Goal: Information Seeking & Learning: Learn about a topic

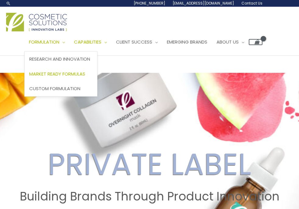
click at [44, 77] on span "Market Ready Formulas" at bounding box center [57, 74] width 56 height 6
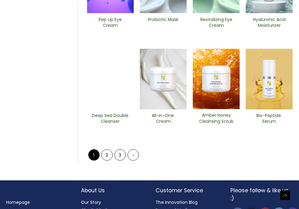
scroll to position [254, 0]
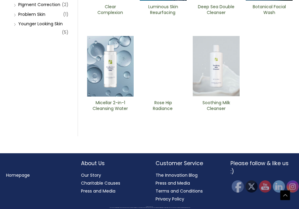
scroll to position [318, 0]
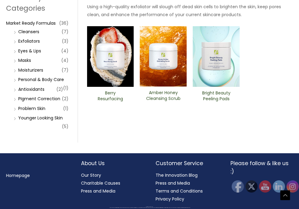
scroll to position [225, 0]
click at [45, 83] on link "Personal & Body Care" at bounding box center [41, 80] width 46 height 6
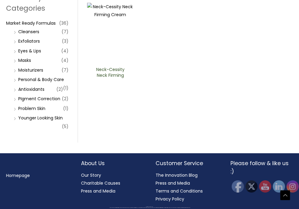
scroll to position [241, 0]
click at [24, 63] on link "Masks" at bounding box center [24, 60] width 13 height 6
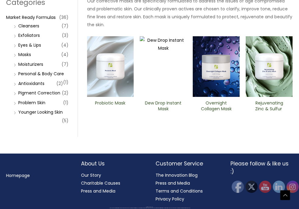
scroll to position [276, 0]
click at [31, 87] on link "Antioxidants" at bounding box center [31, 84] width 26 height 6
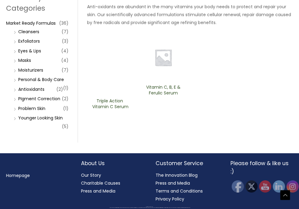
scroll to position [260, 0]
click at [32, 121] on link "Younger Looking Skin" at bounding box center [40, 118] width 45 height 6
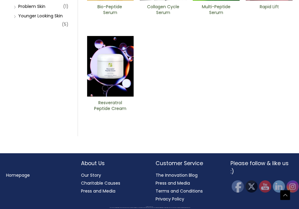
scroll to position [330, 0]
click at [41, 9] on link "Problem Skin" at bounding box center [31, 6] width 27 height 6
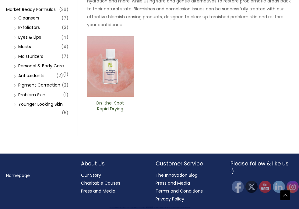
scroll to position [262, 0]
